Goal: Information Seeking & Learning: Learn about a topic

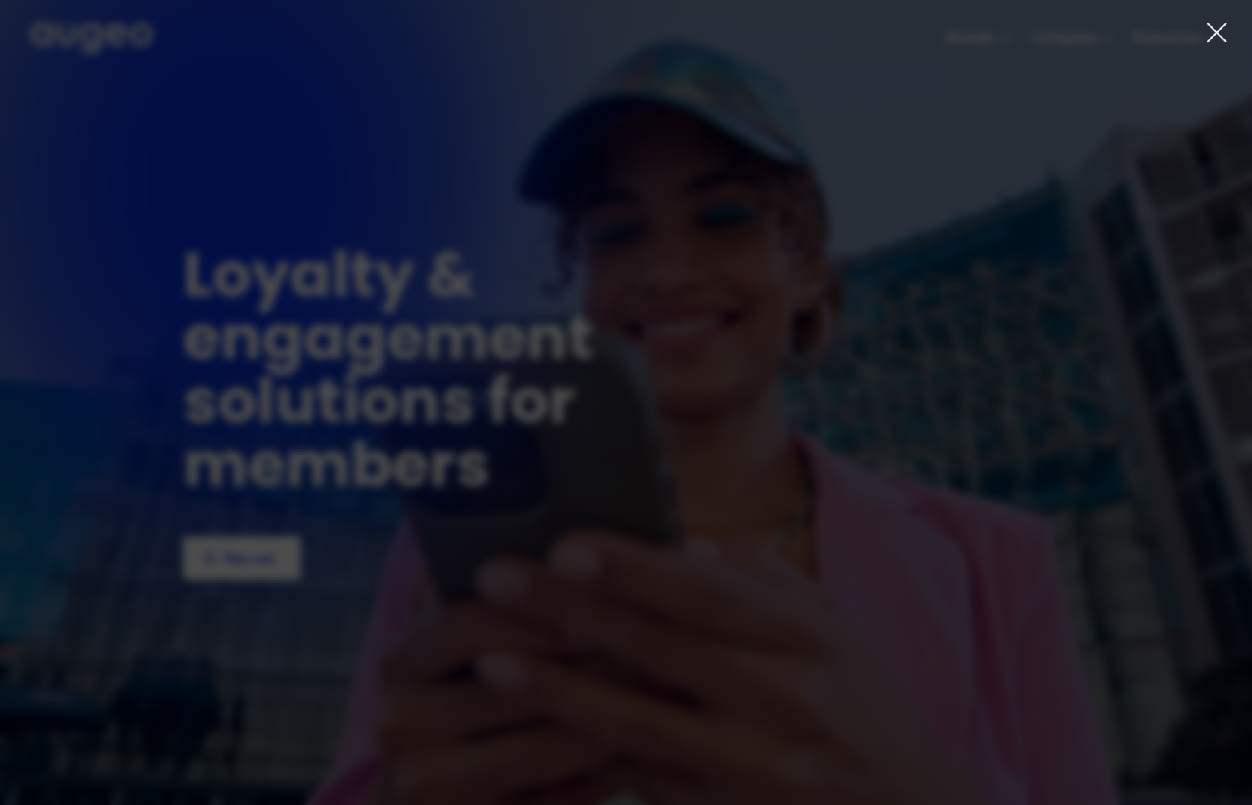
click at [1216, 27] on icon at bounding box center [1216, 32] width 23 height 23
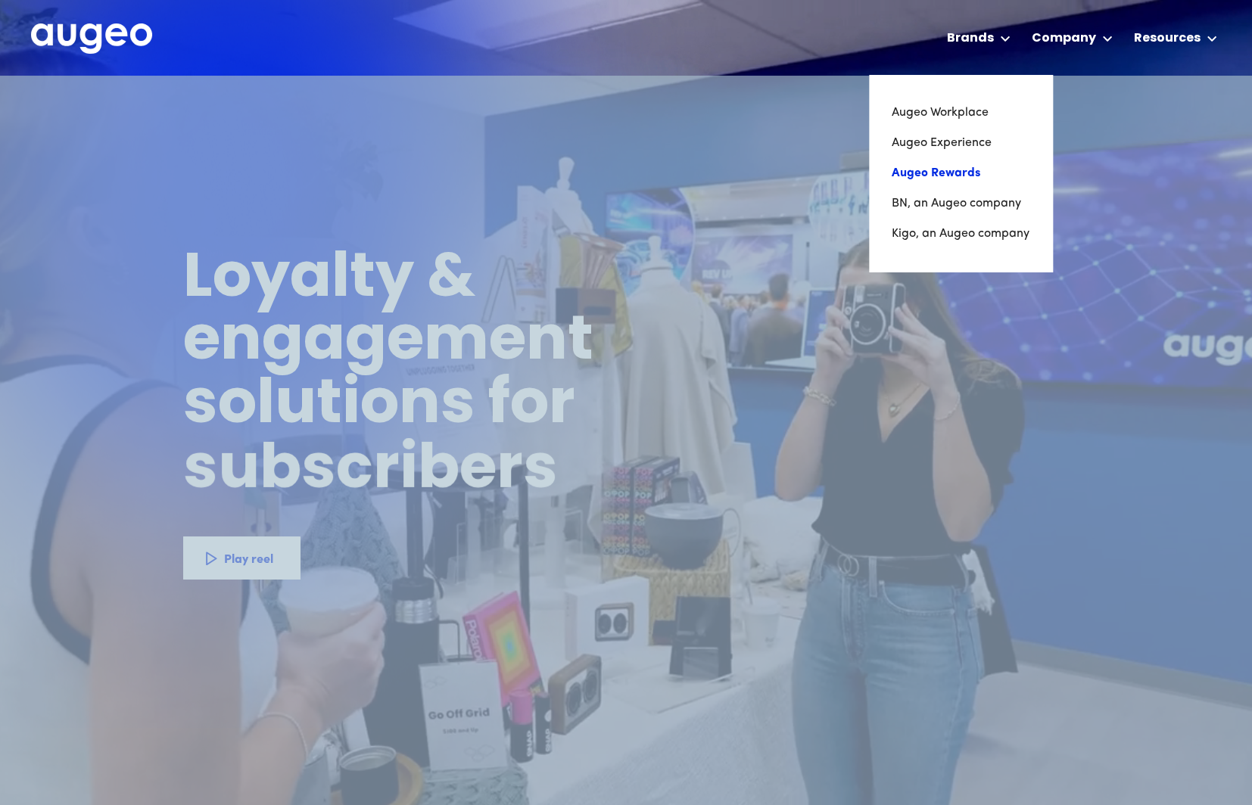
click at [966, 173] on link "Augeo Rewards" at bounding box center [960, 173] width 138 height 30
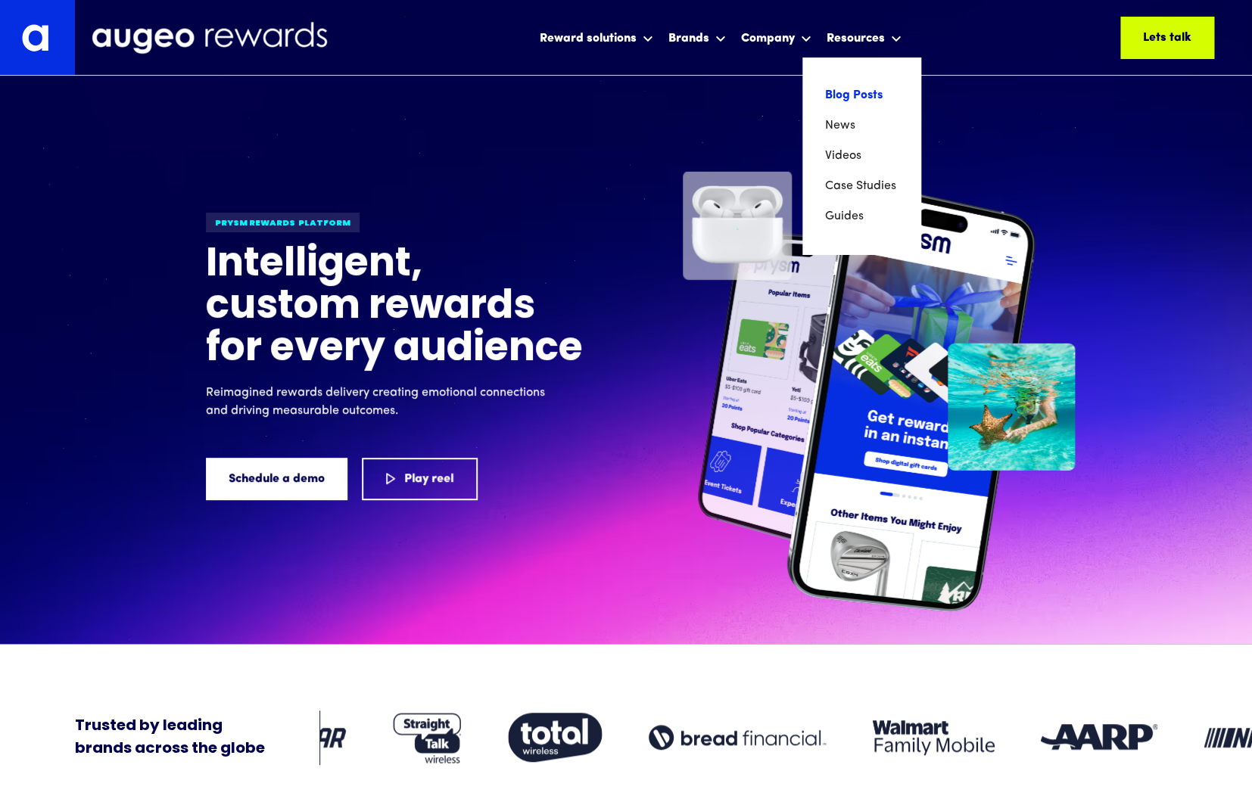
click at [870, 98] on link "Blog Posts" at bounding box center [861, 95] width 73 height 30
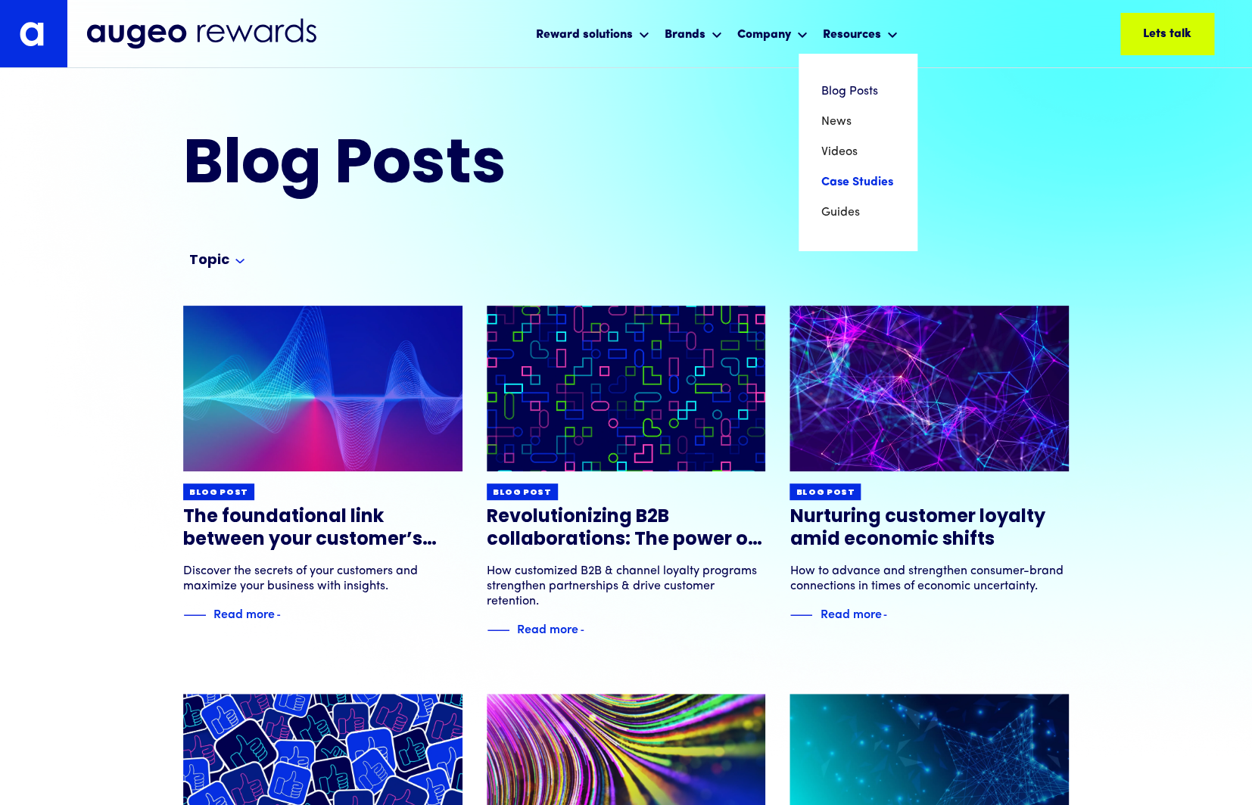
click at [844, 184] on link "Case Studies" at bounding box center [857, 182] width 73 height 30
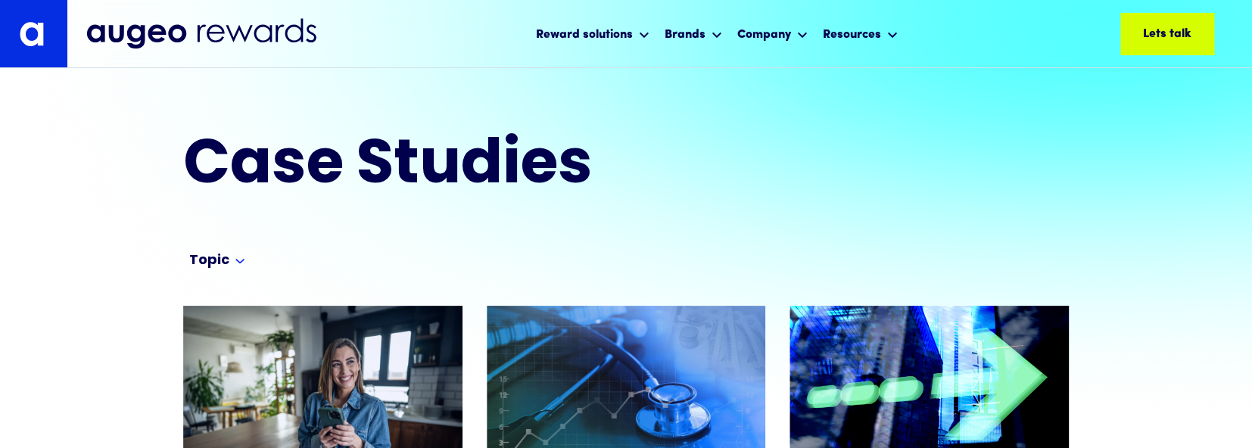
click at [821, 193] on div "Case Studies" at bounding box center [625, 166] width 885 height 61
click at [733, 259] on div "Topic" at bounding box center [631, 264] width 885 height 24
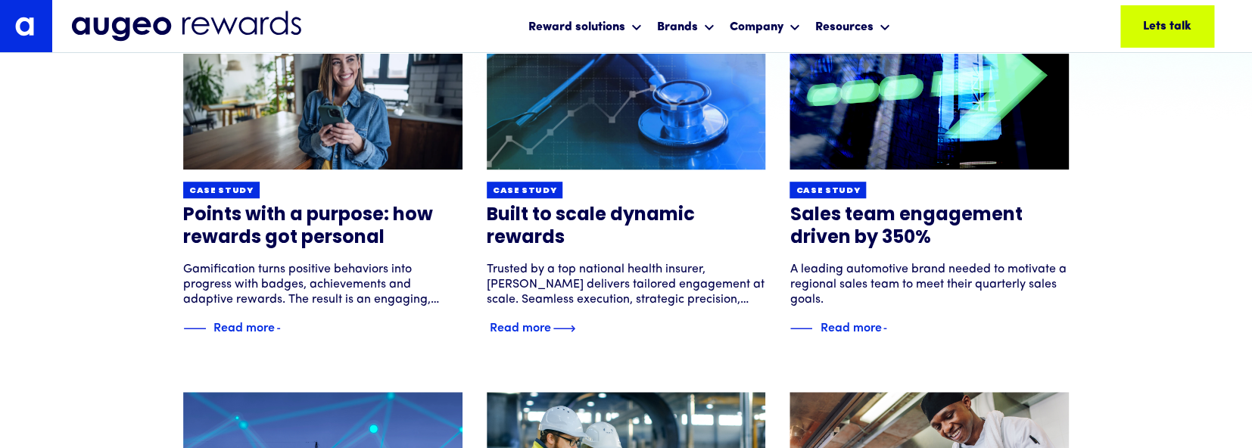
scroll to position [302, 0]
click at [537, 215] on h3 "Built to scale dynamic rewards" at bounding box center [626, 226] width 279 height 45
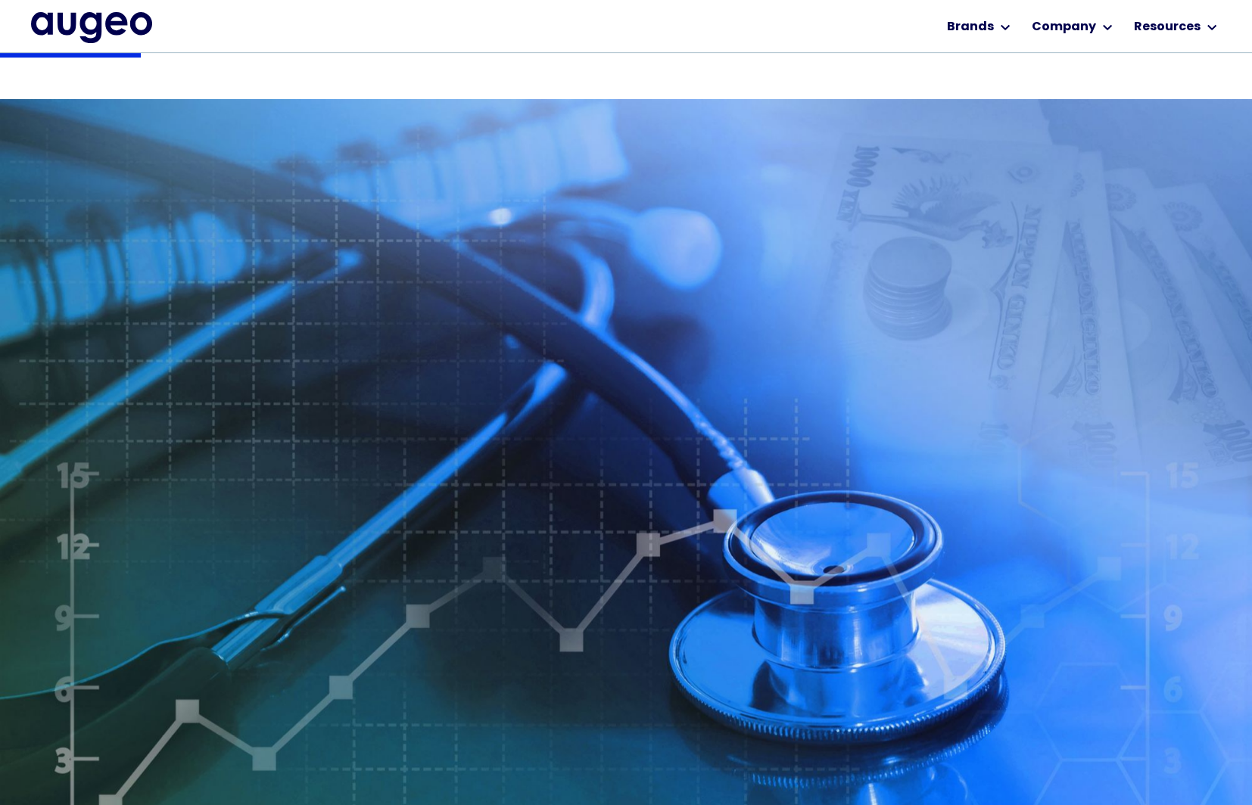
scroll to position [281, 0]
